Goal: Task Accomplishment & Management: Manage account settings

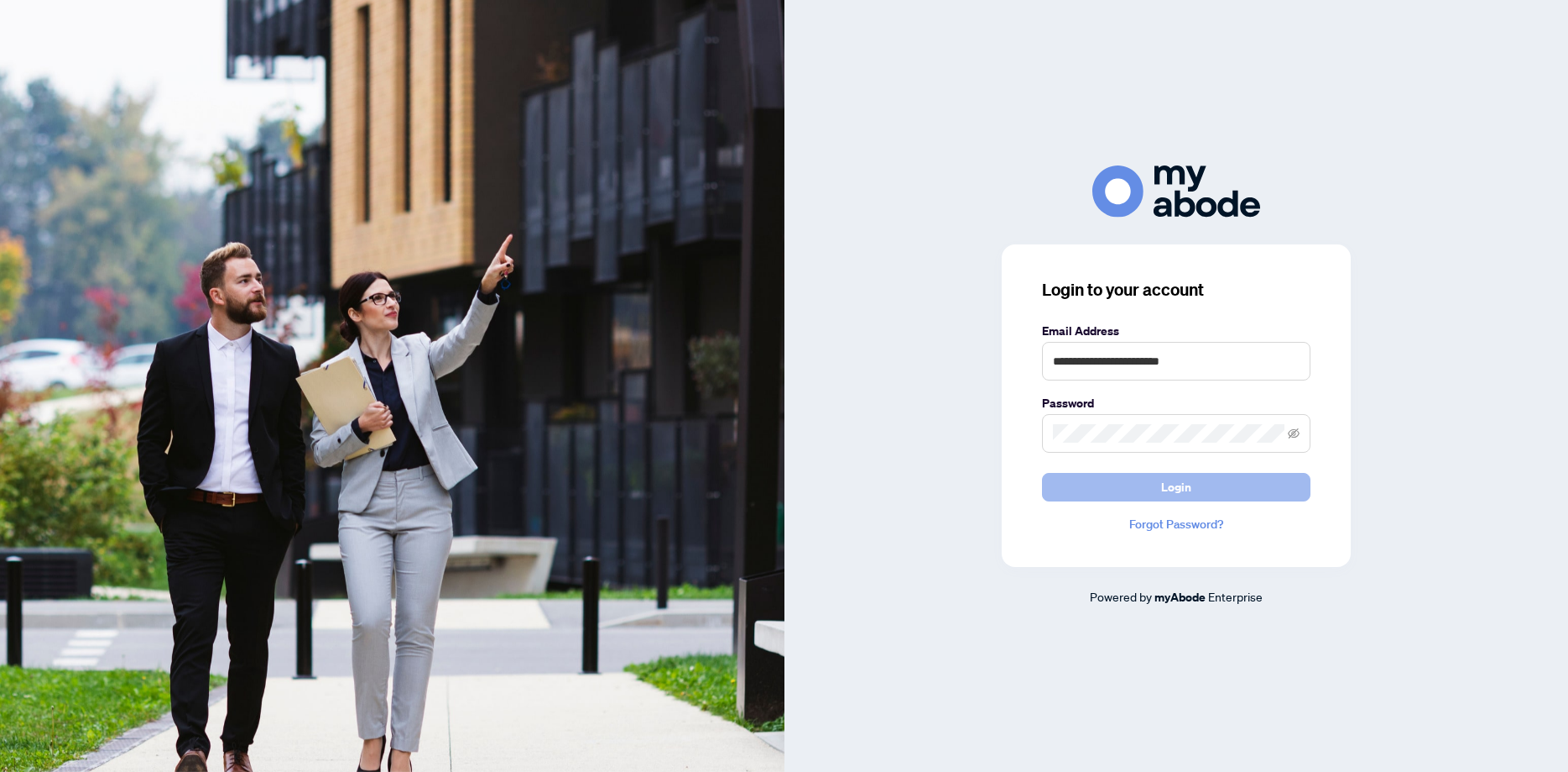
click at [1158, 491] on button "Login" at bounding box center [1175, 487] width 268 height 29
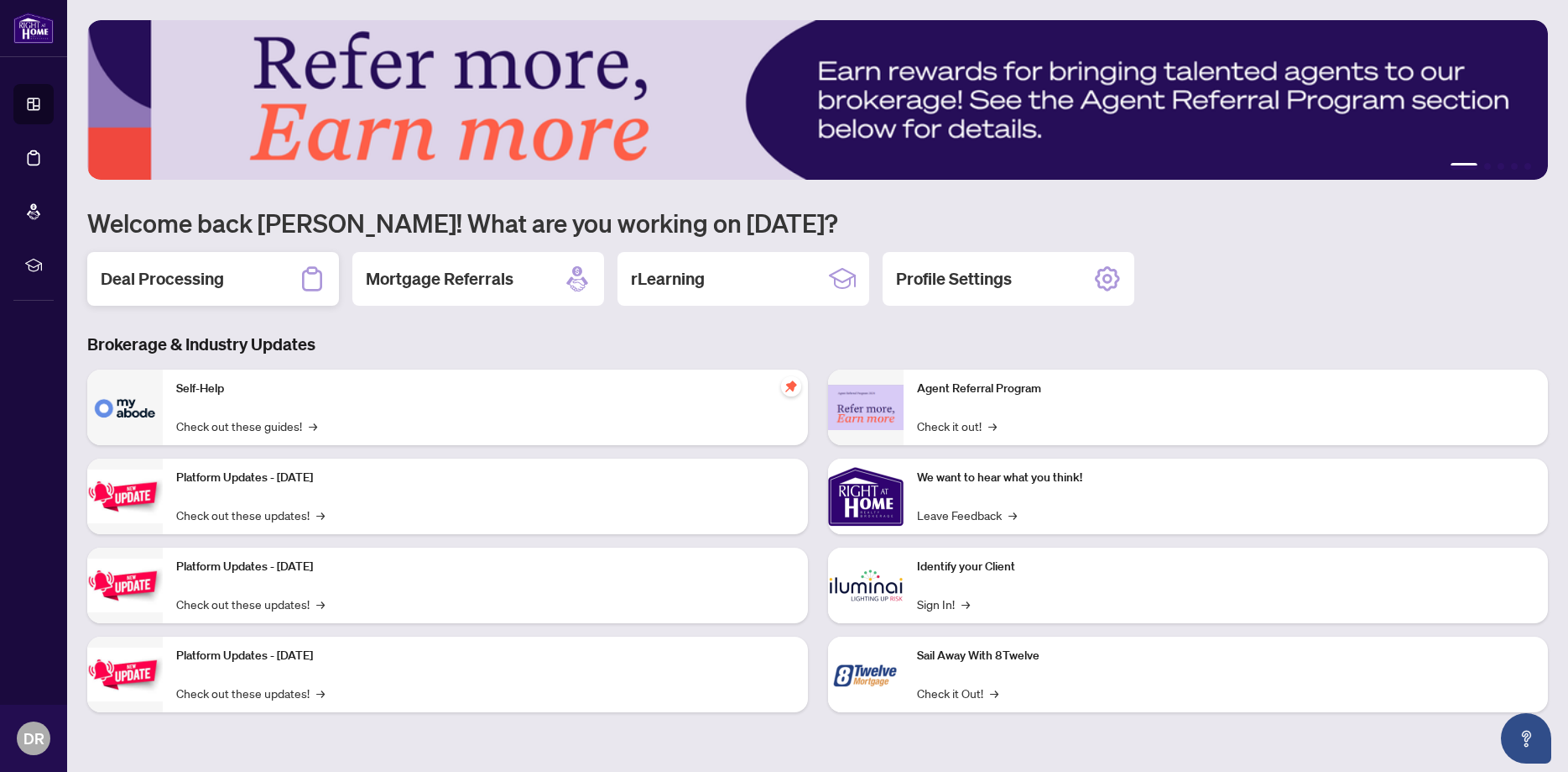
click at [204, 281] on h2 "Deal Processing" at bounding box center [162, 279] width 124 height 24
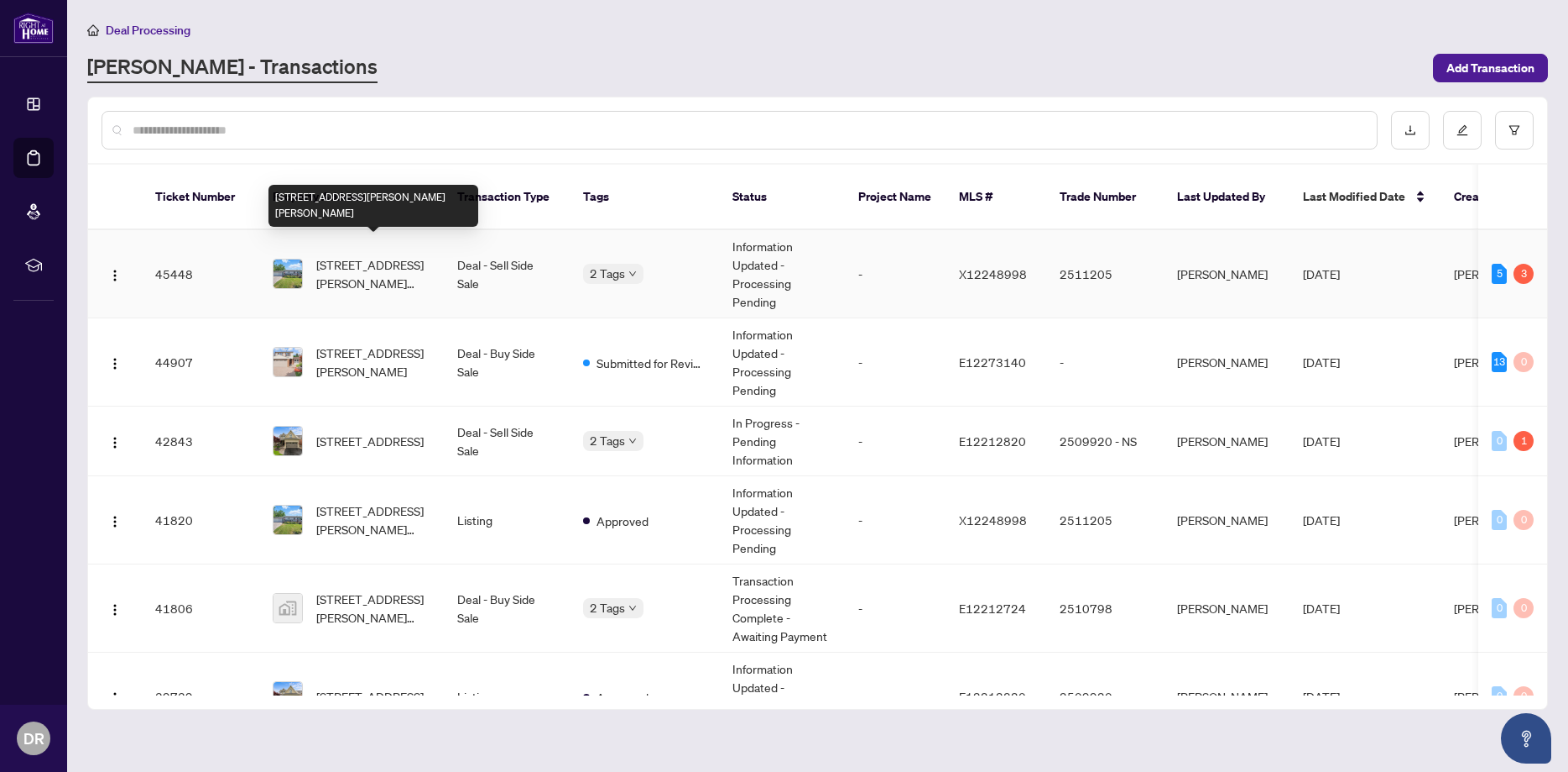
click at [395, 267] on span "[STREET_ADDRESS][PERSON_NAME][PERSON_NAME]" at bounding box center [373, 273] width 114 height 37
click at [395, 267] on main "Deal Processing [PERSON_NAME] - Transactions Add Transaction Ticket Number Prop…" at bounding box center [817, 386] width 1501 height 772
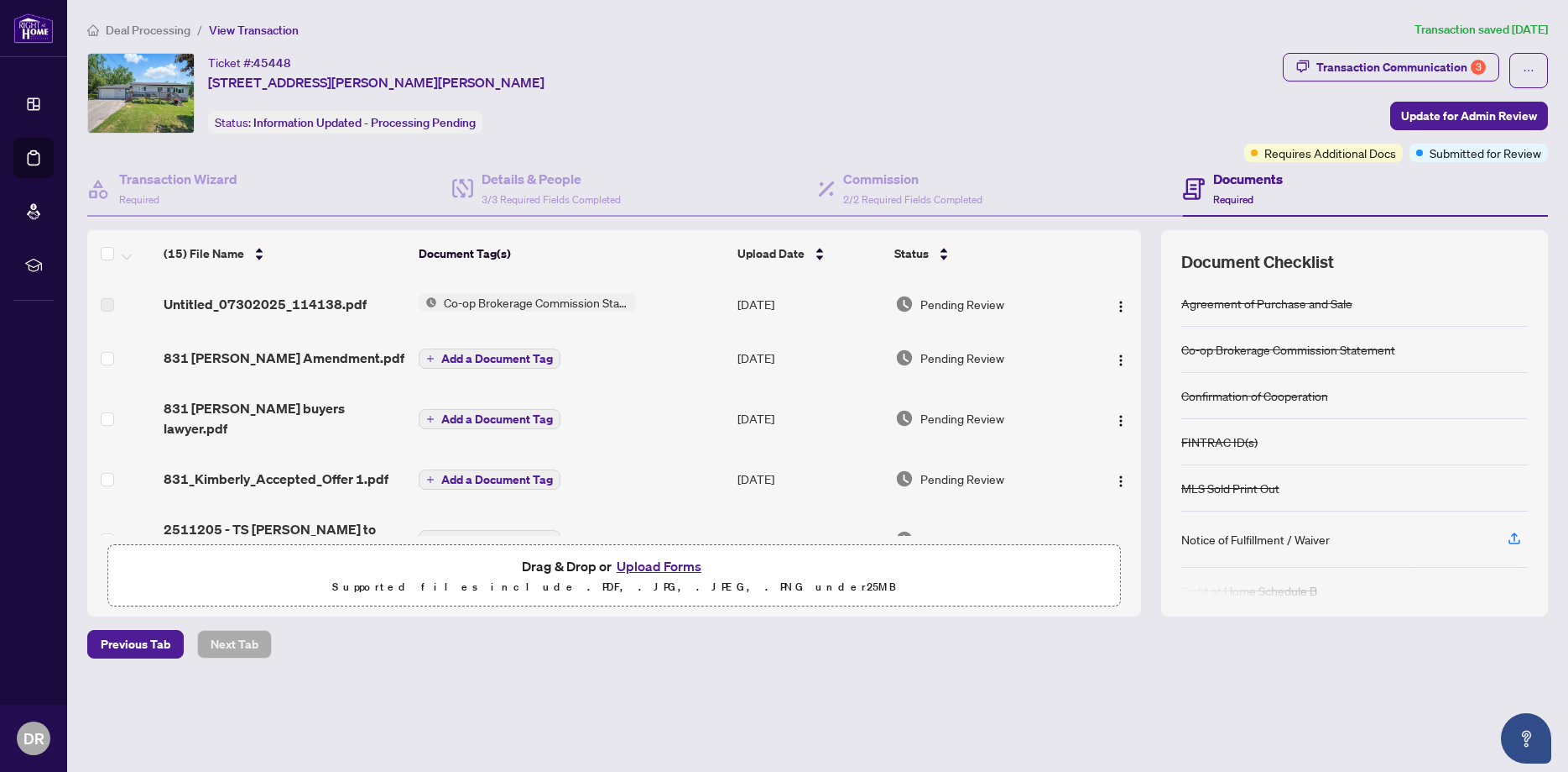
scroll to position [232, 0]
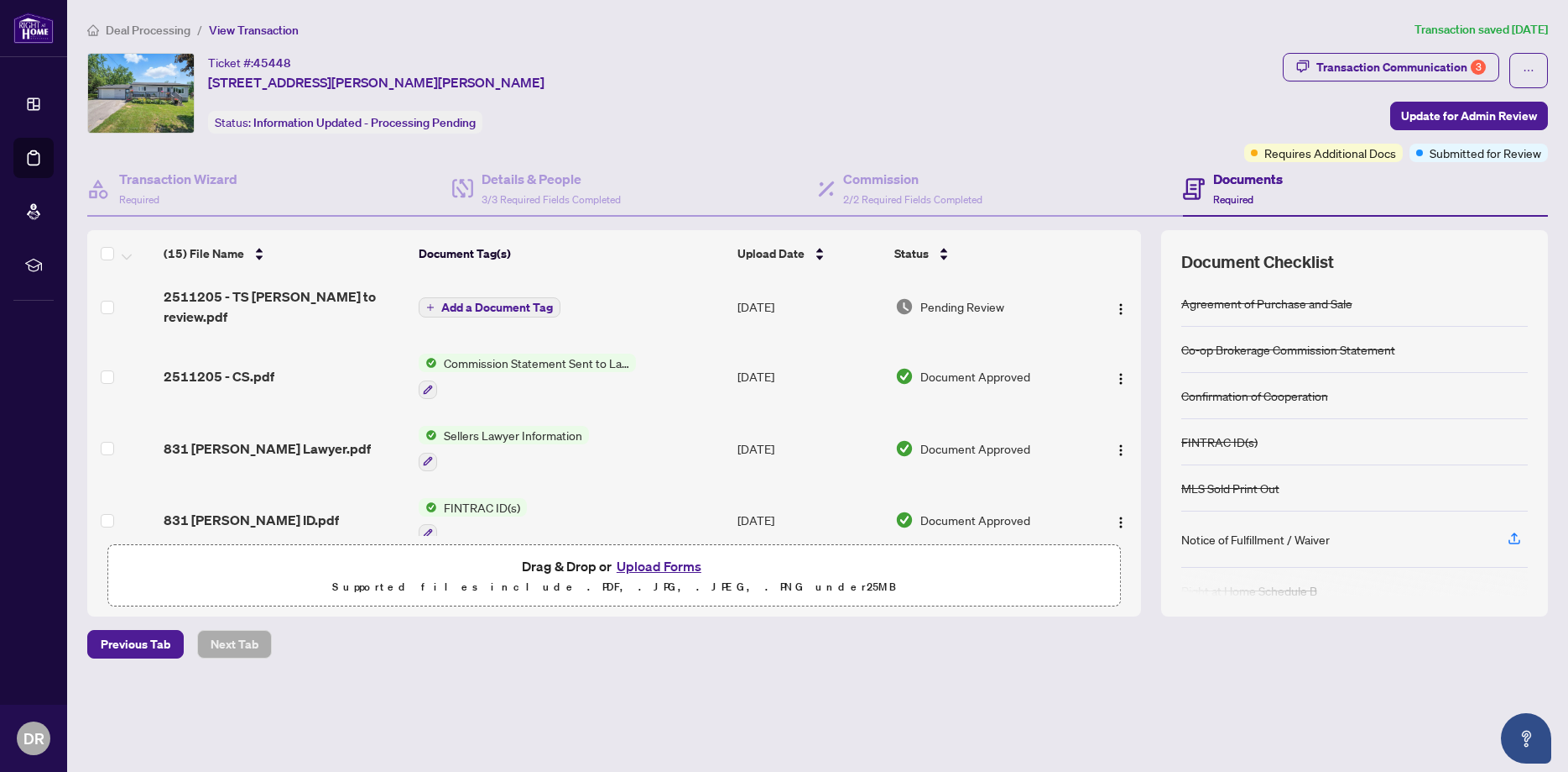
click at [1144, 383] on div "(15) File Name Document Tag(s) Upload Date Status Untitled_07302025_114138.pdf …" at bounding box center [817, 423] width 1460 height 386
drag, startPoint x: 1144, startPoint y: 383, endPoint x: 1150, endPoint y: 410, distance: 27.7
click at [1150, 410] on div "(15) File Name Document Tag(s) Upload Date Status Untitled_07302025_114138.pdf …" at bounding box center [817, 423] width 1460 height 386
click at [1327, 747] on main "Deal Processing / View Transaction Transaction saved [DATE] Ticket #: 45448 [ST…" at bounding box center [817, 386] width 1501 height 772
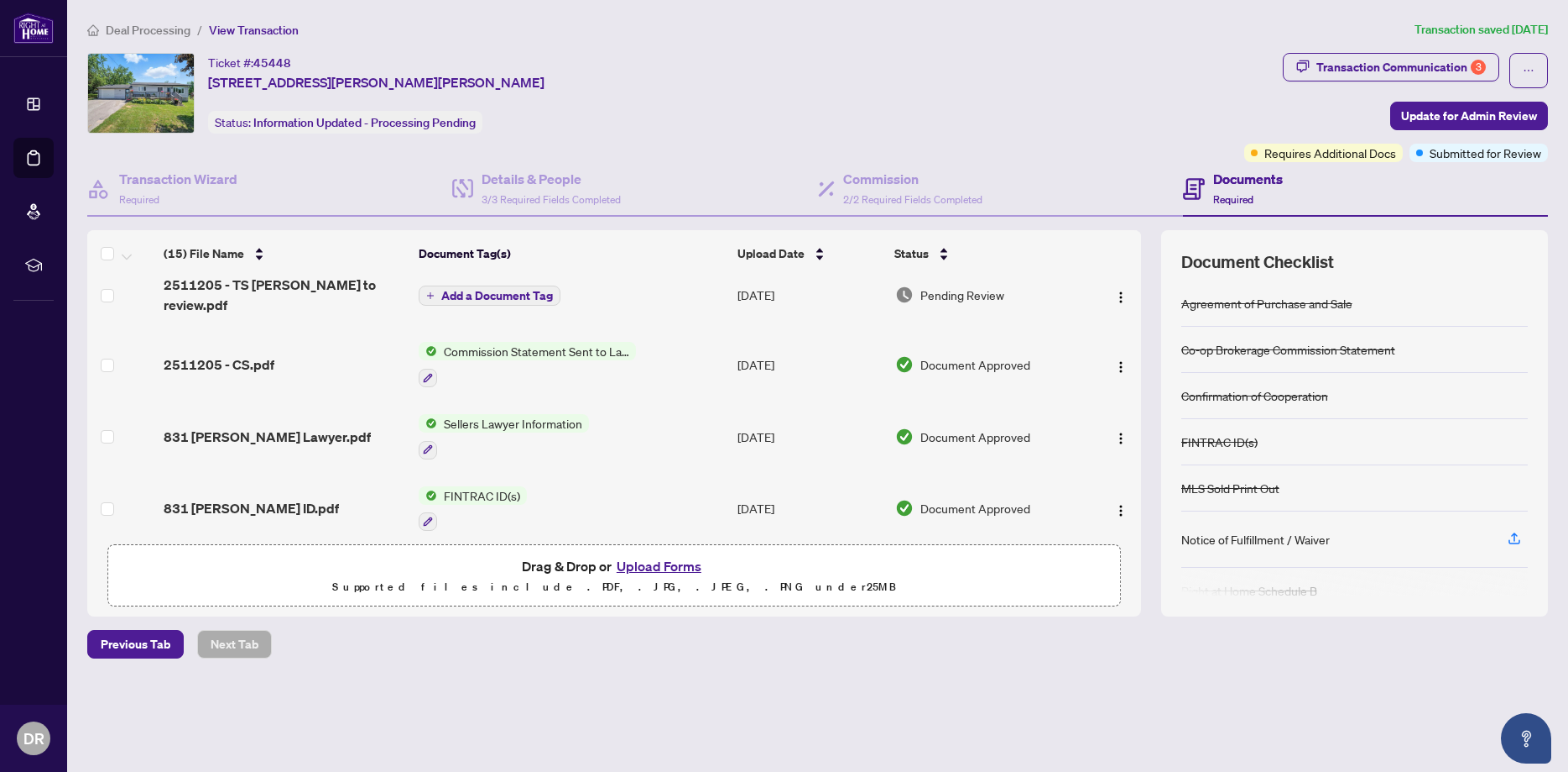
scroll to position [196, 0]
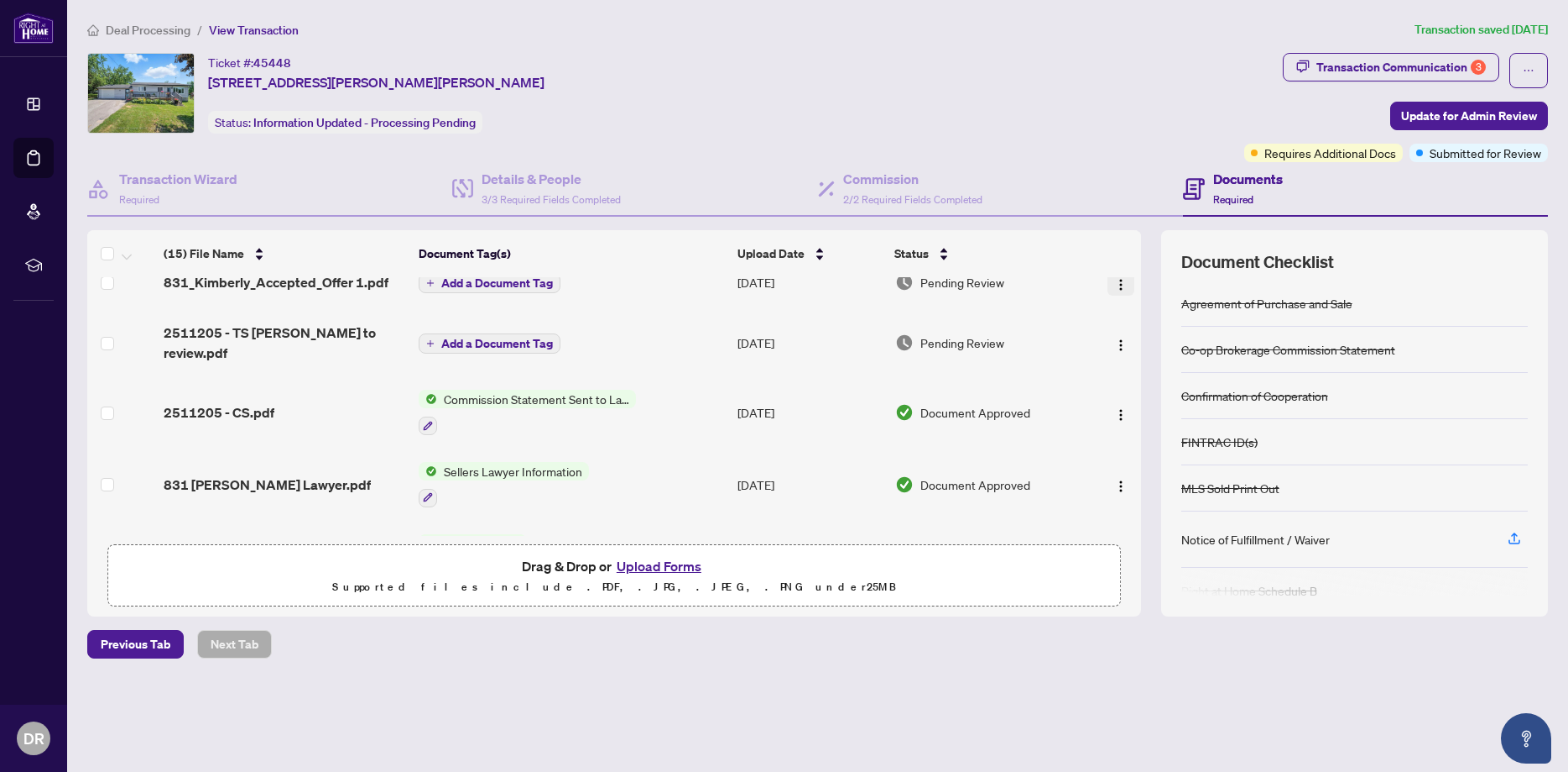
click at [1129, 285] on button "button" at bounding box center [1120, 281] width 27 height 27
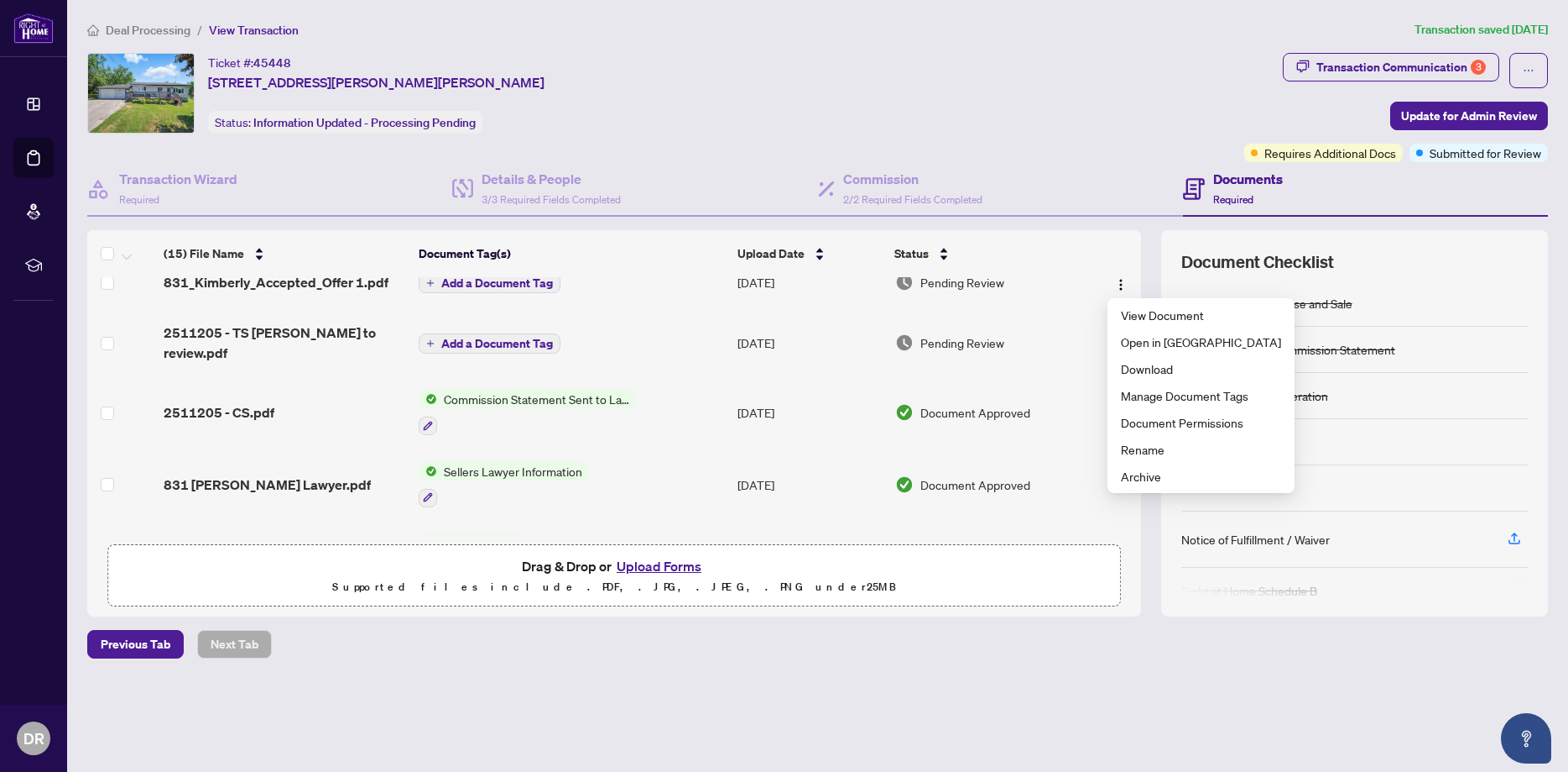
click at [1276, 692] on div "Deal Processing / View Transaction Transaction saved [DATE] Ticket #: 45448 [ST…" at bounding box center [817, 368] width 1474 height 697
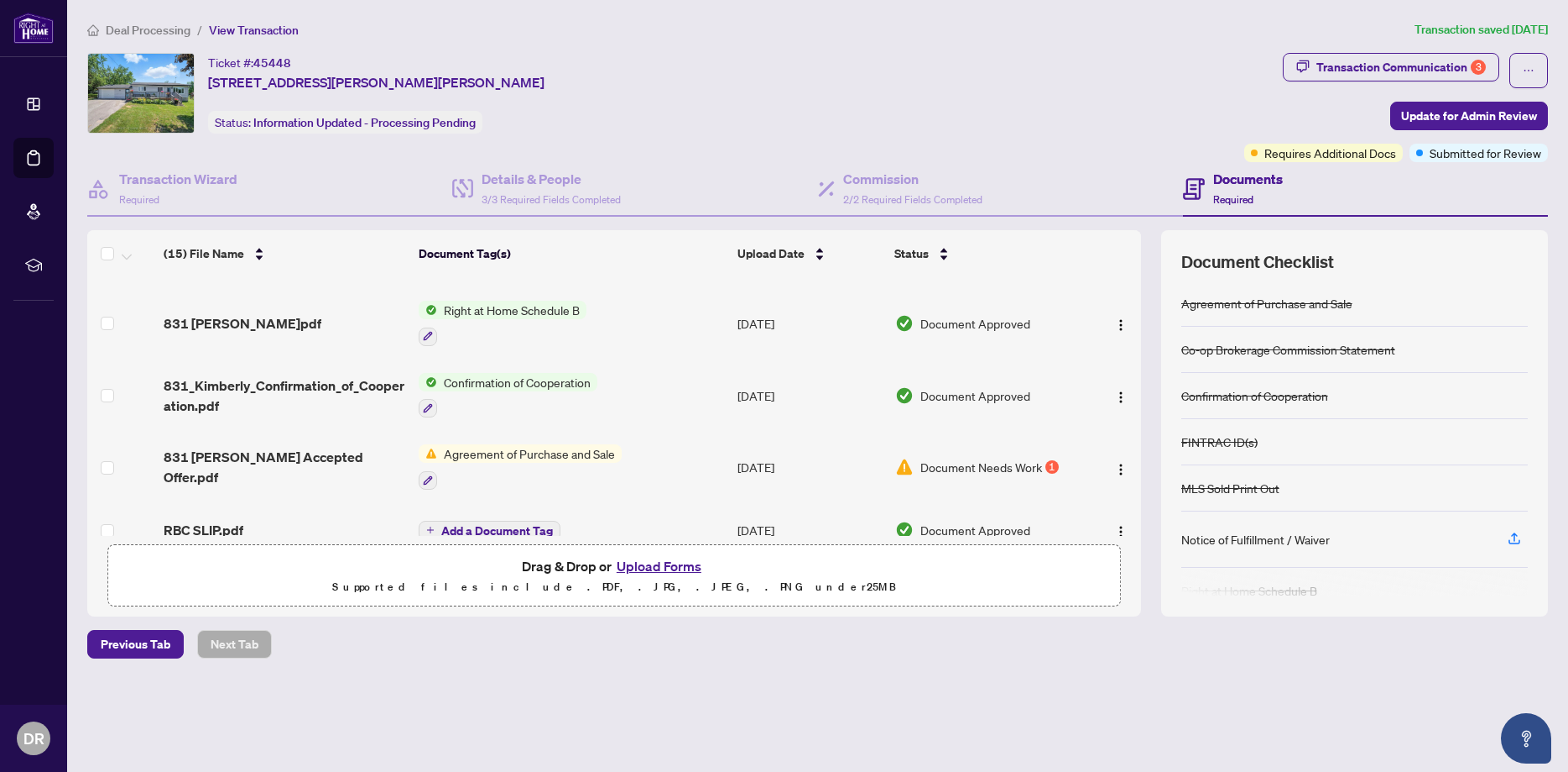
scroll to position [723, 0]
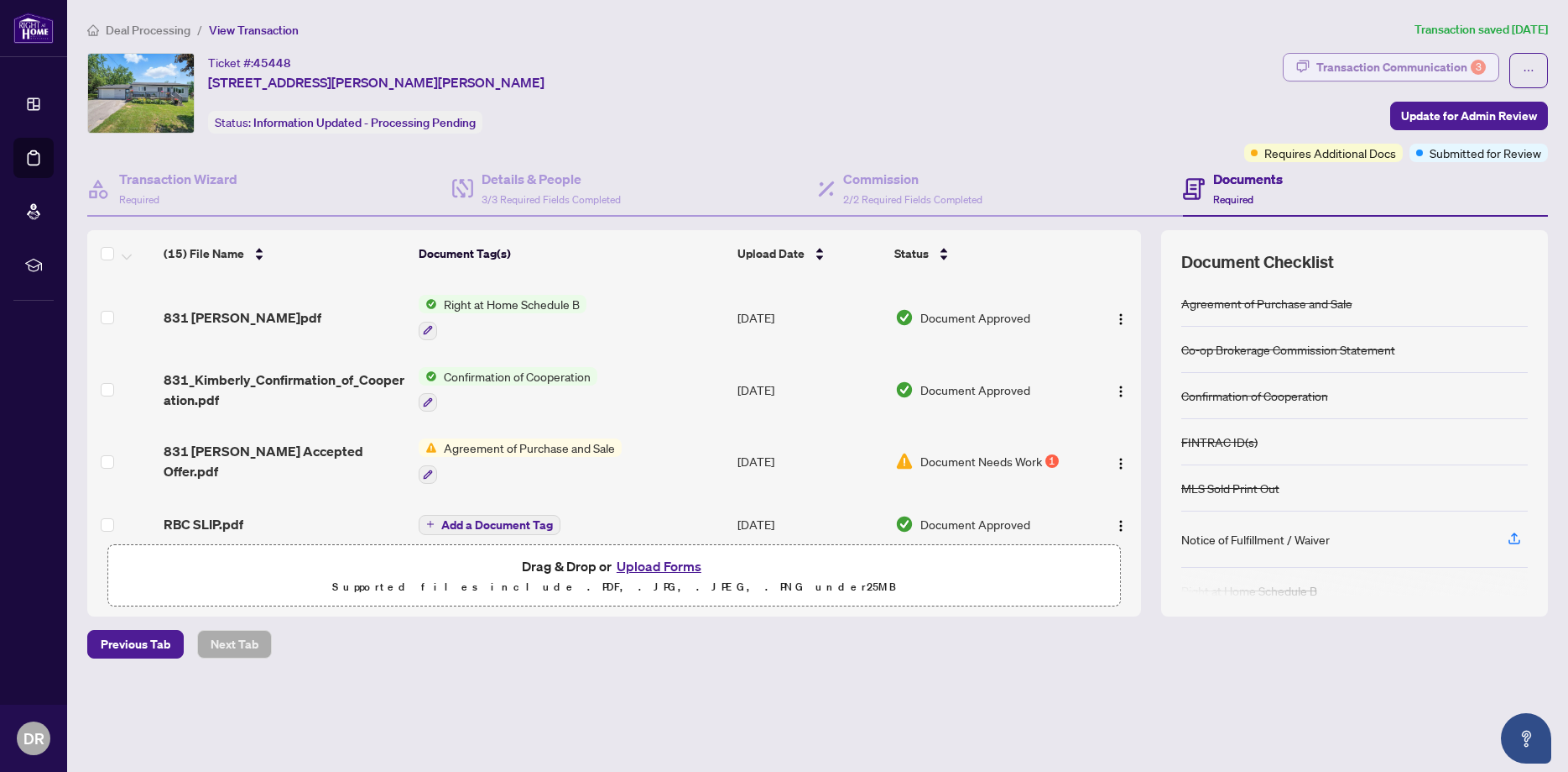
click at [1335, 62] on div "Transaction Communication 3" at bounding box center [1402, 67] width 169 height 27
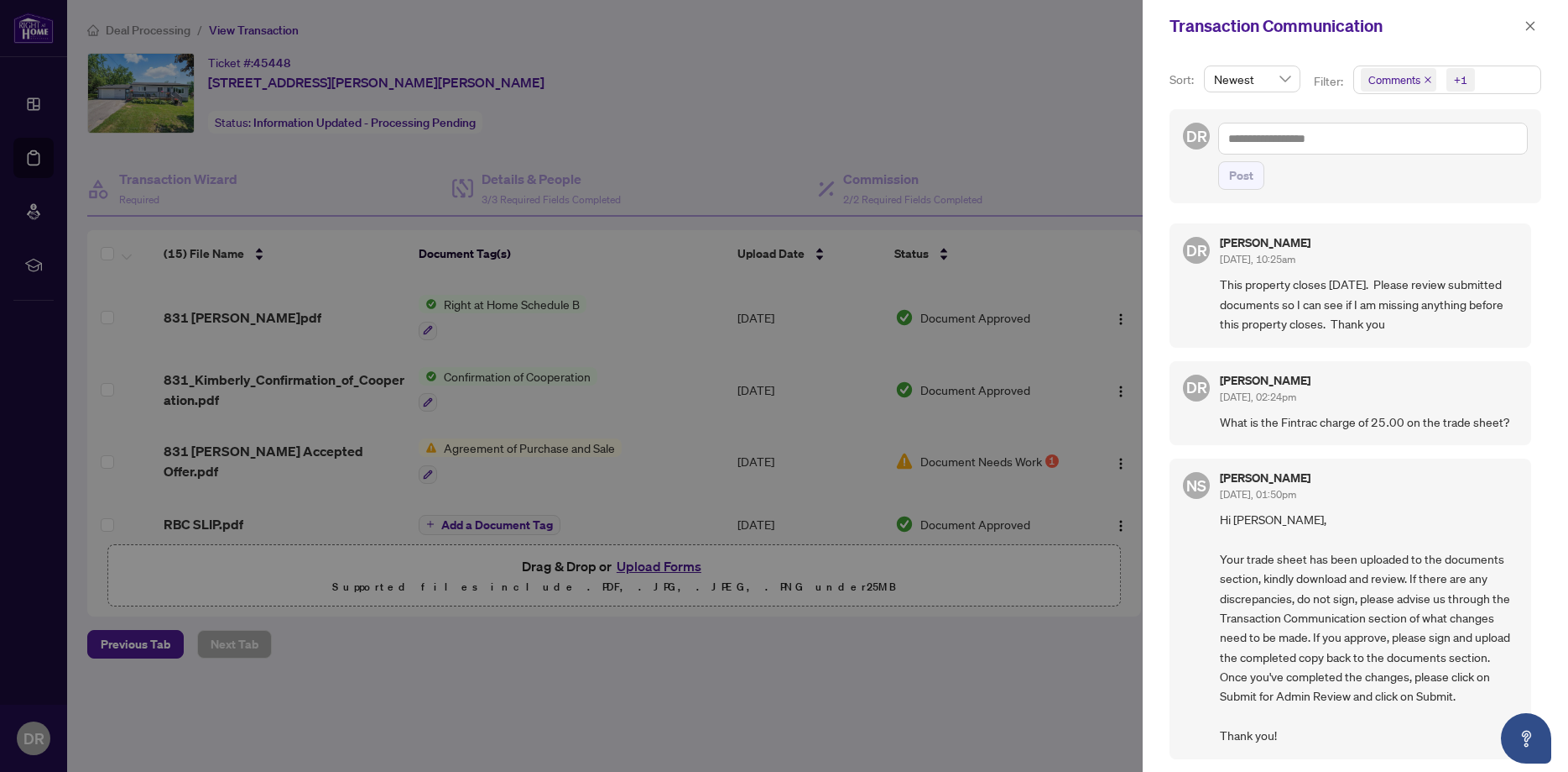
click at [1048, 729] on div at bounding box center [784, 386] width 1568 height 772
click at [895, 81] on div at bounding box center [784, 386] width 1568 height 772
click at [1012, 669] on div at bounding box center [784, 386] width 1568 height 772
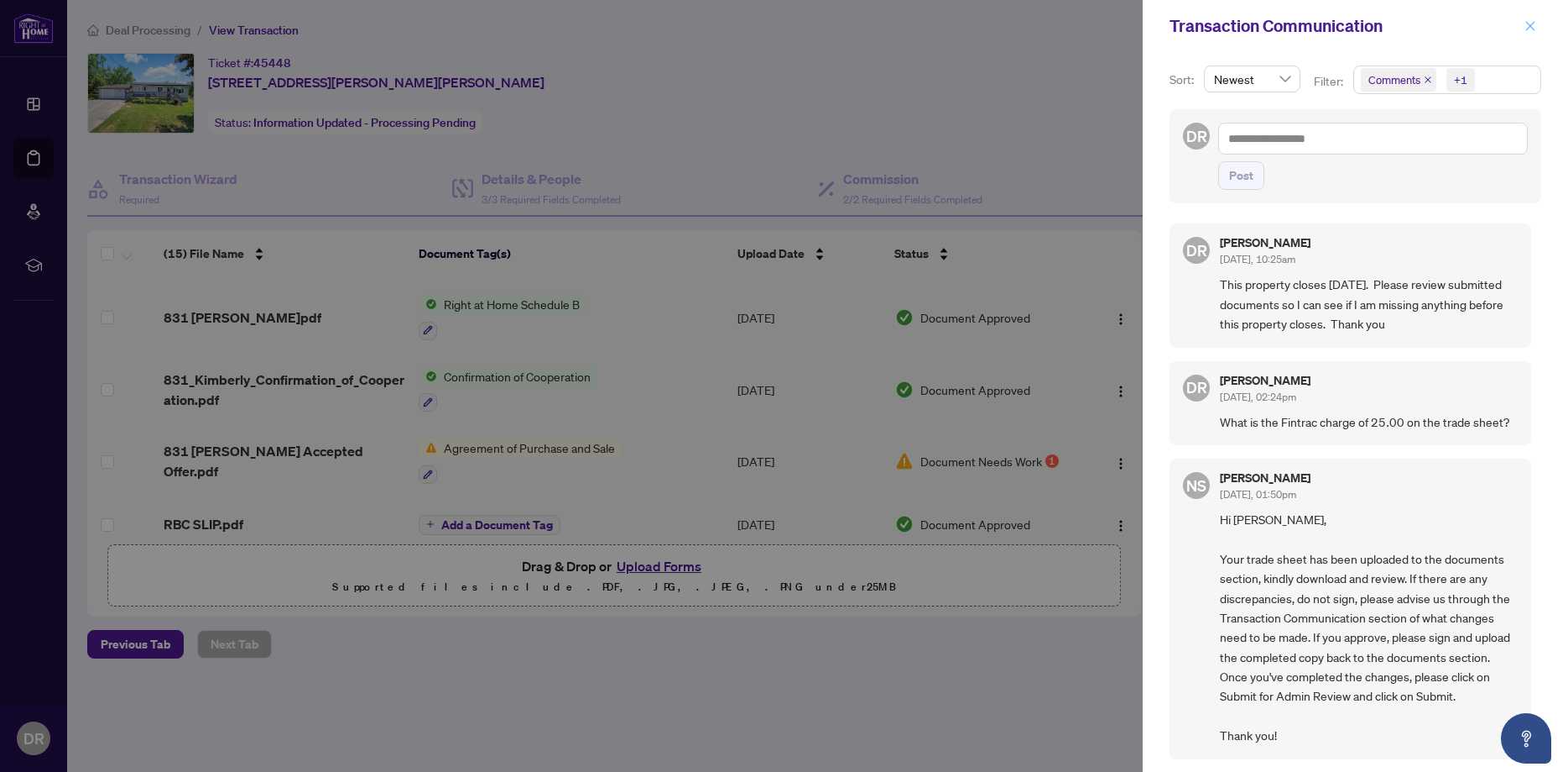
click at [1528, 24] on icon "close" at bounding box center [1530, 26] width 12 height 12
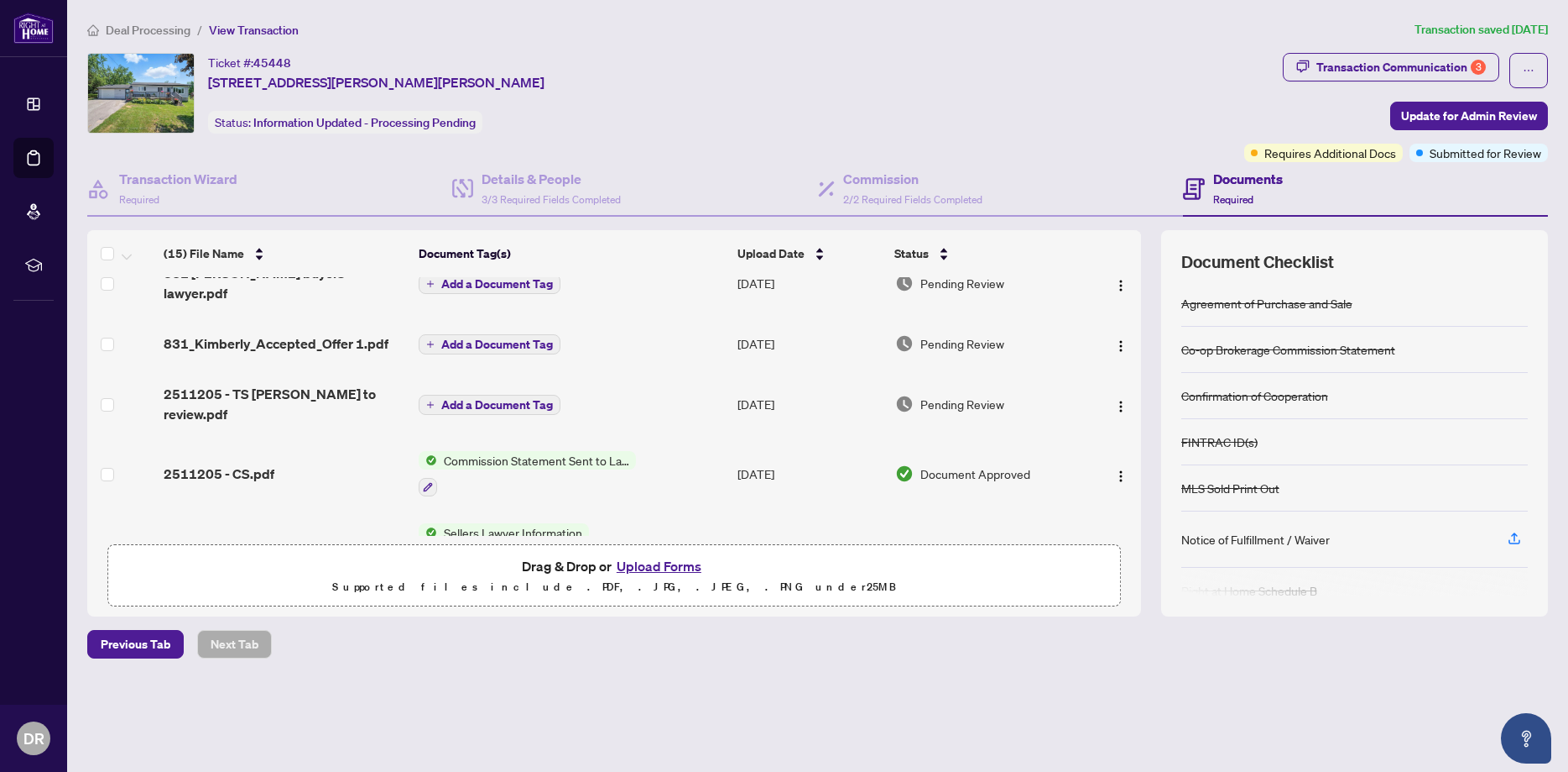
scroll to position [133, 0]
click at [1118, 402] on img "button" at bounding box center [1120, 408] width 13 height 13
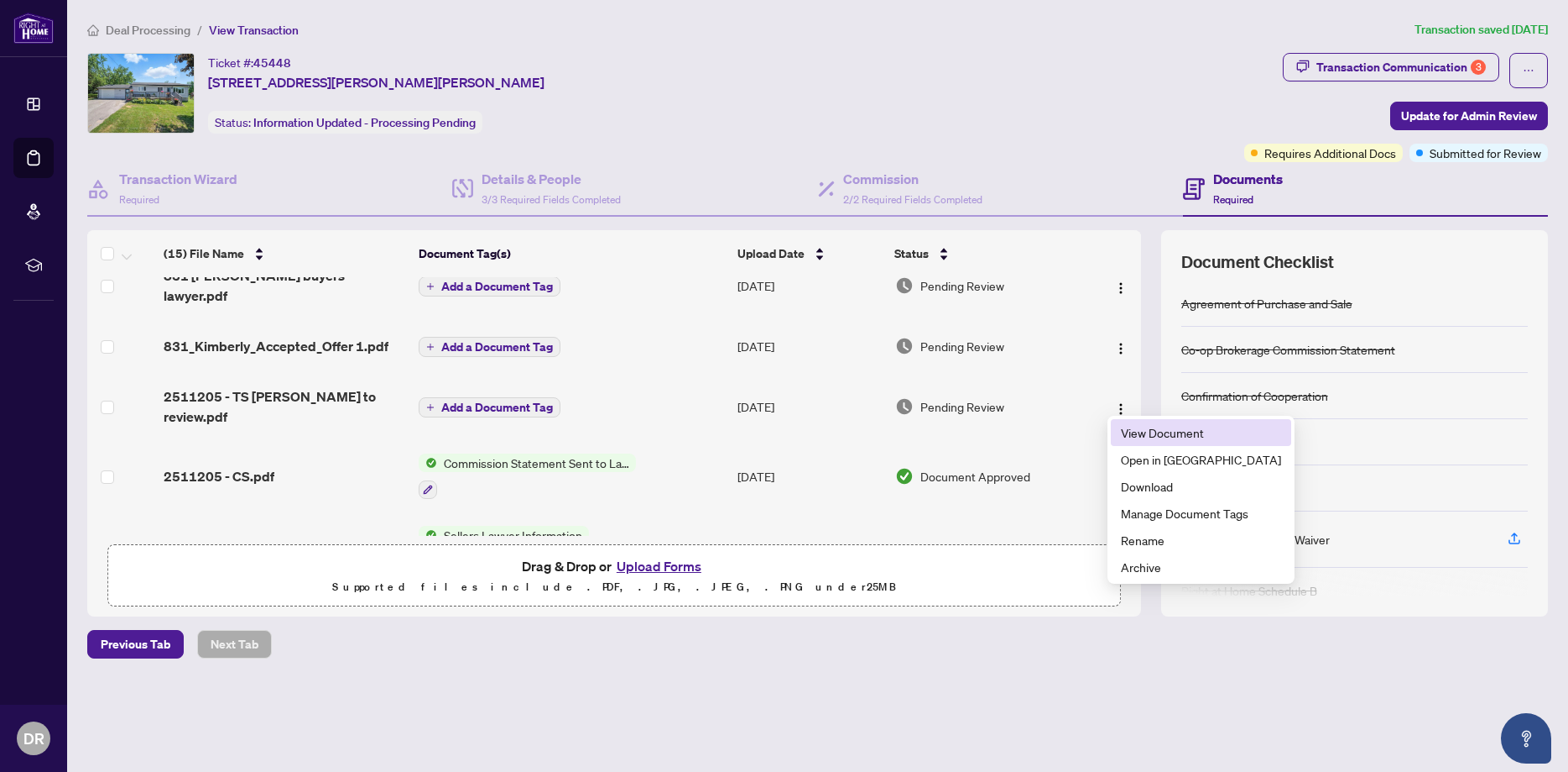
click at [1132, 434] on span "View Document" at bounding box center [1201, 432] width 160 height 19
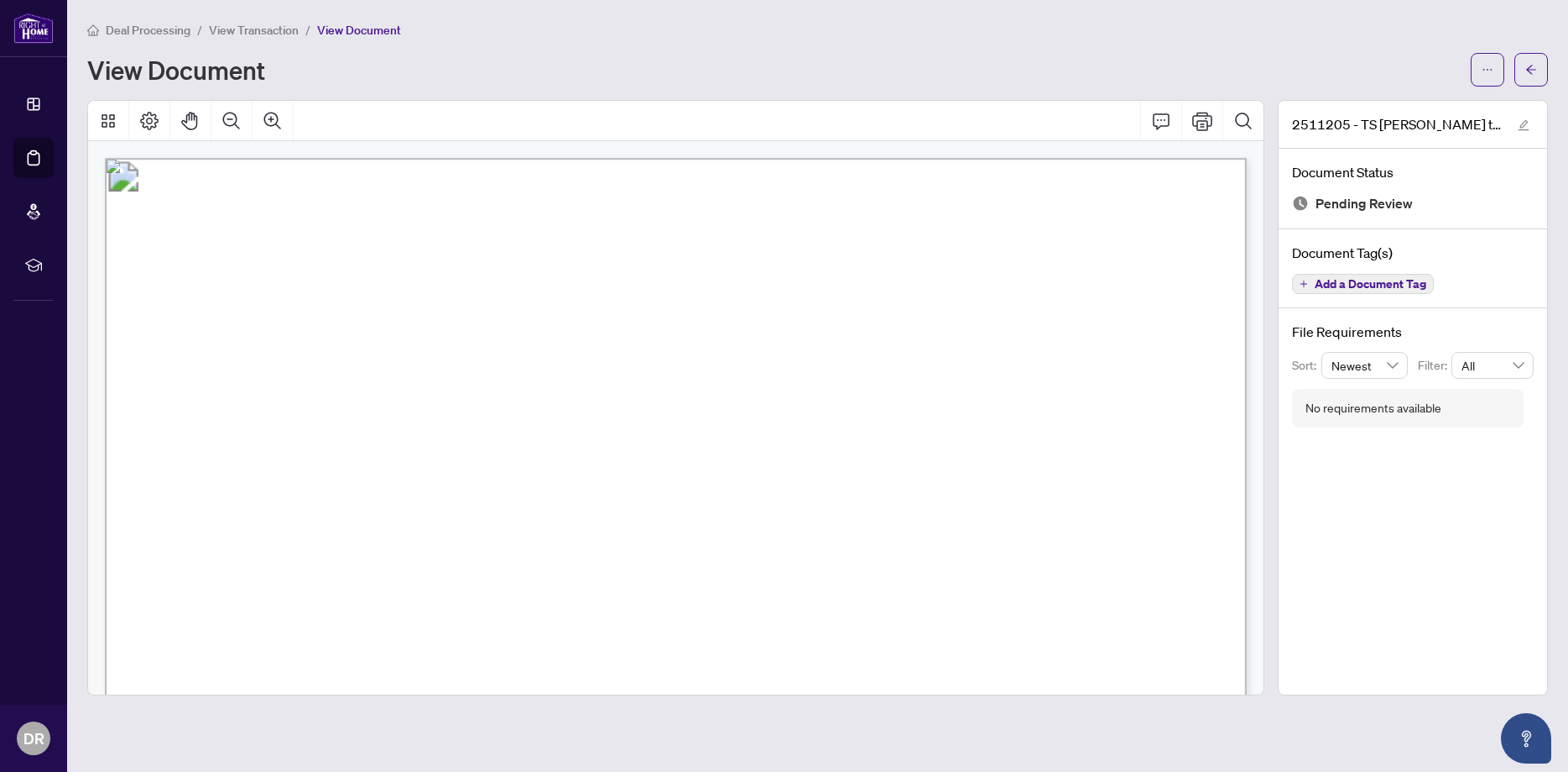
drag, startPoint x: 1271, startPoint y: 368, endPoint x: 1264, endPoint y: 548, distance: 180.1
click at [1267, 543] on div at bounding box center [676, 397] width 1190 height 595
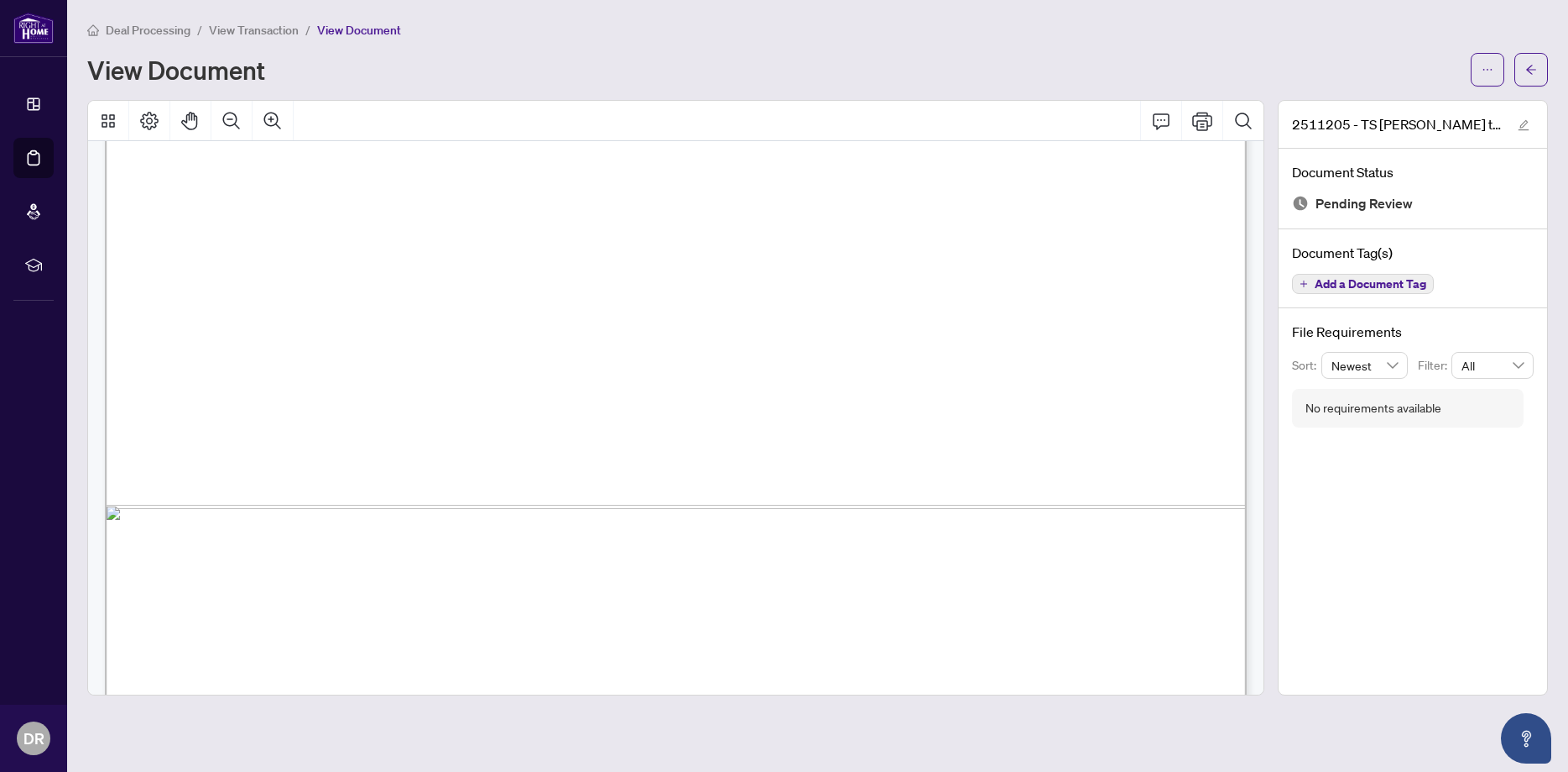
scroll to position [942, 0]
